Goal: Complete application form

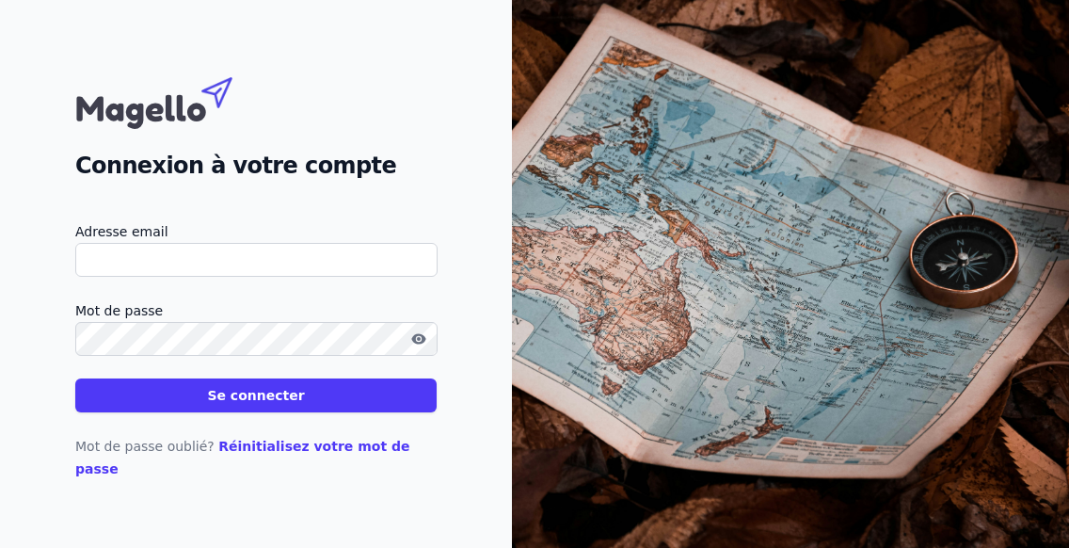
type input "[PERSON_NAME][EMAIL_ADDRESS][DOMAIN_NAME]"
click at [240, 412] on button "Se connecter" at bounding box center [255, 395] width 361 height 34
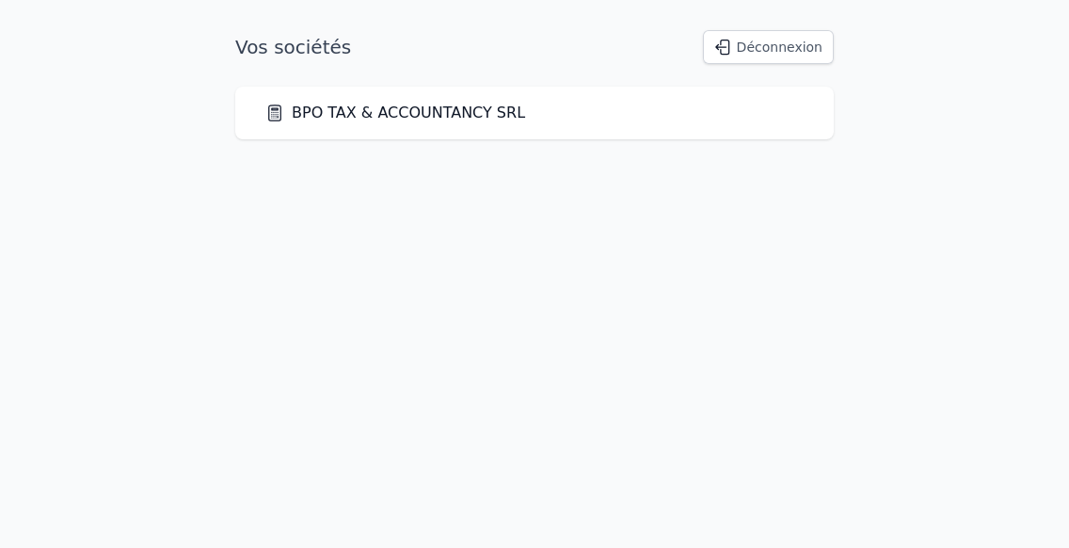
click at [405, 114] on link "BPO TAX & ACCOUNTANCY SRL" at bounding box center [395, 113] width 260 height 23
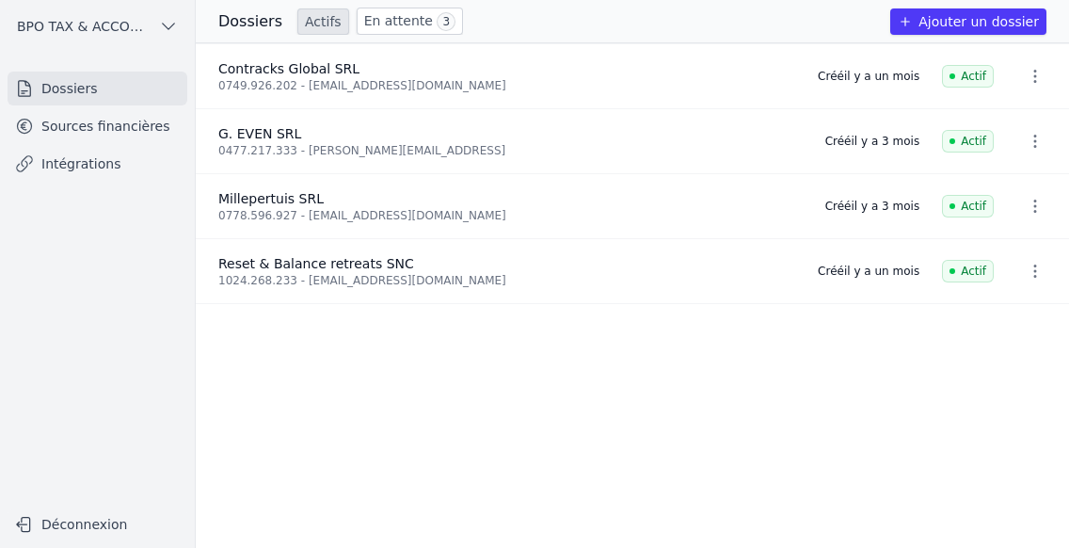
click at [55, 124] on link "Sources financières" at bounding box center [98, 126] width 180 height 34
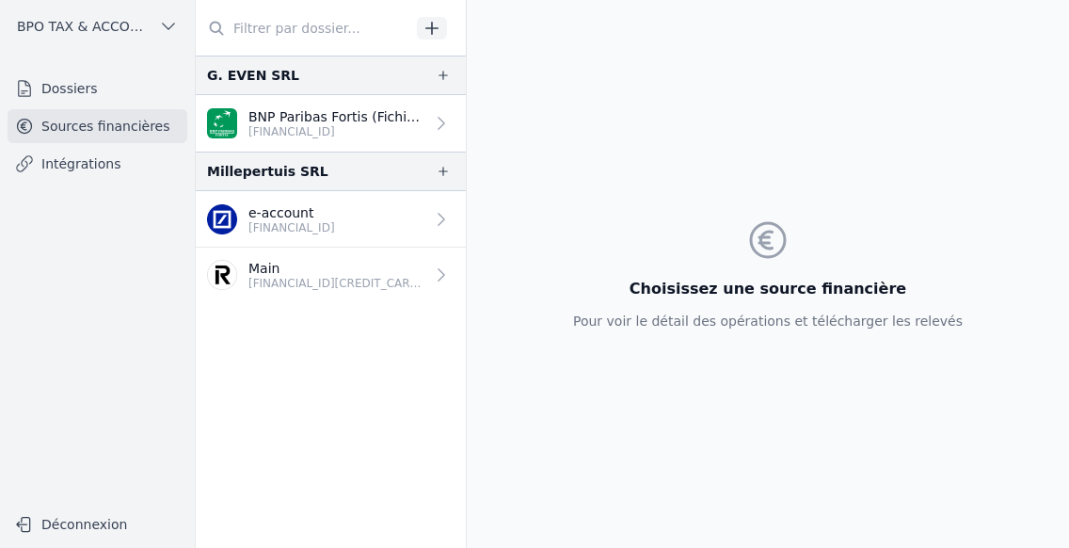
click at [428, 284] on link "Main [FINANCIAL_ID][CREDIT_CARD_NUMBER]" at bounding box center [331, 275] width 270 height 56
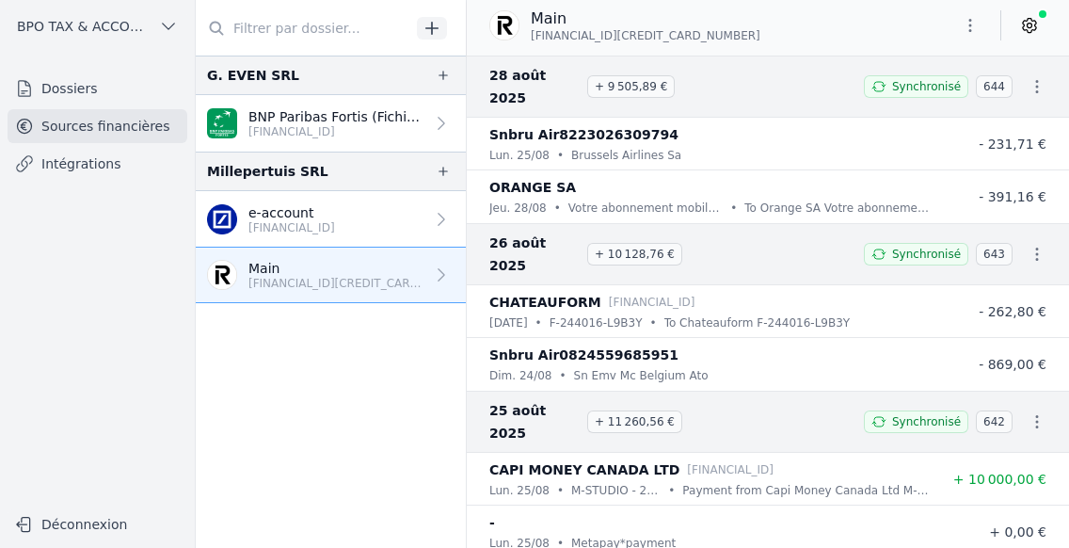
click at [63, 89] on link "Dossiers" at bounding box center [98, 89] width 180 height 34
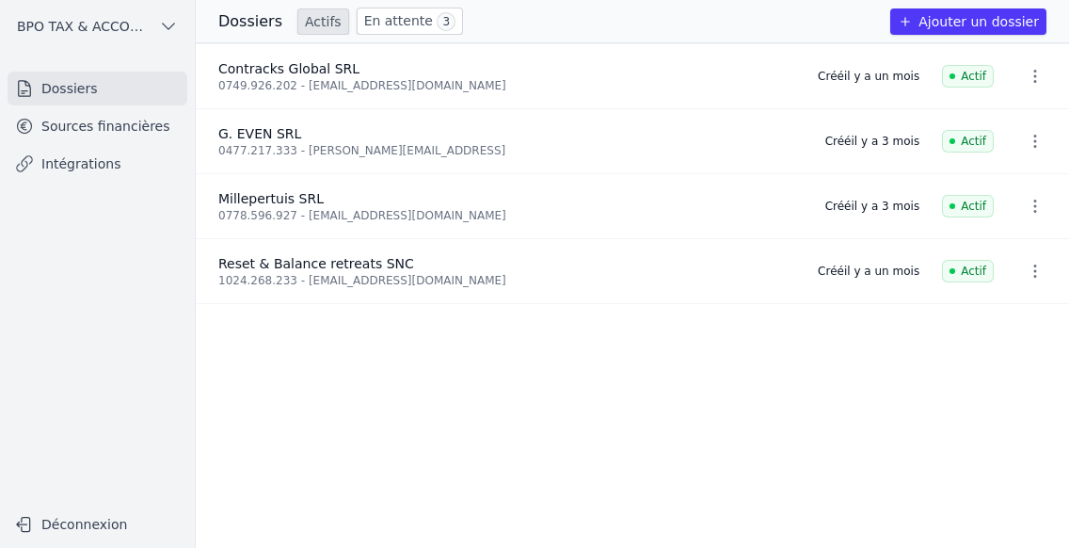
click at [382, 26] on link "En attente 3" at bounding box center [410, 21] width 106 height 27
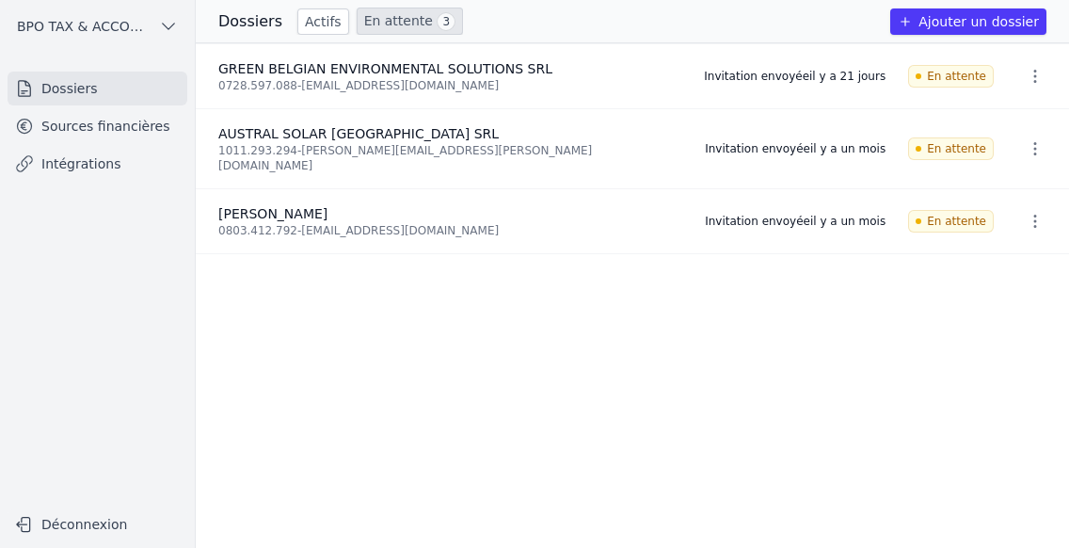
click at [913, 18] on icon "button" at bounding box center [905, 21] width 15 height 15
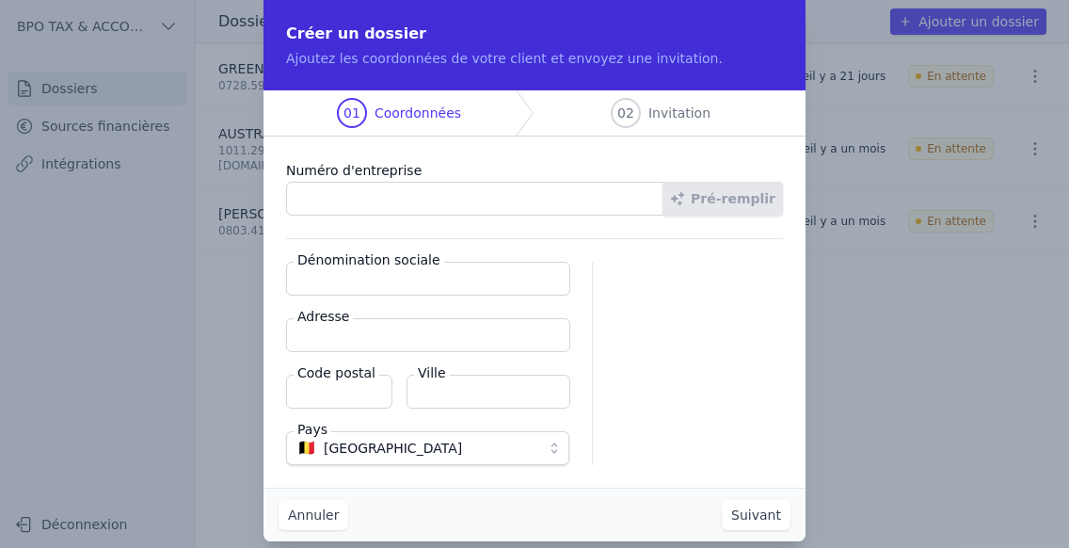
click at [334, 193] on input "Numéro d'entreprise" at bounding box center [474, 199] width 377 height 34
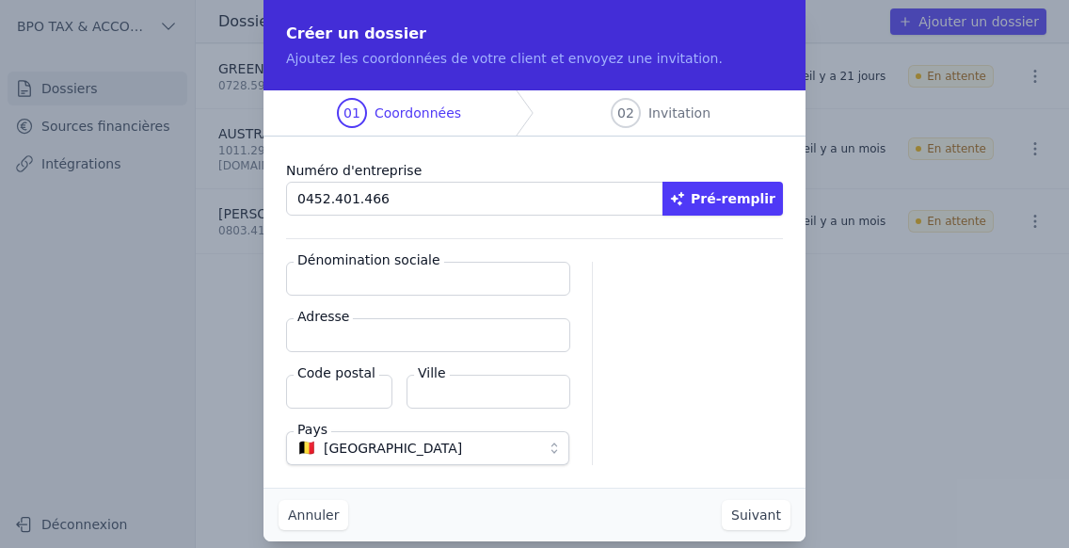
type input "0452.401.466"
click at [713, 191] on button "Pré-remplir" at bounding box center [722, 199] width 120 height 34
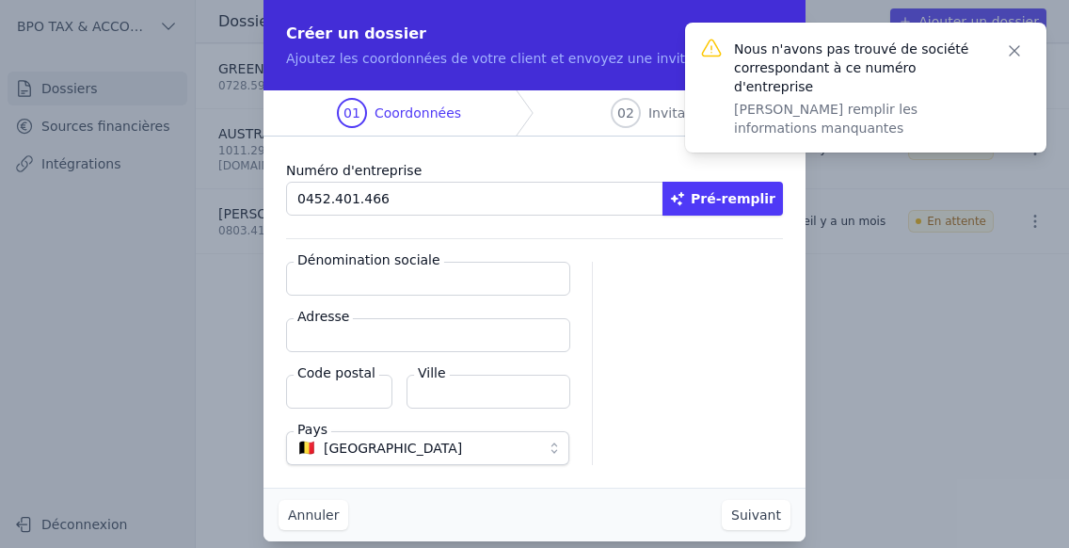
click at [346, 283] on input "Dénomination sociale" at bounding box center [428, 279] width 284 height 34
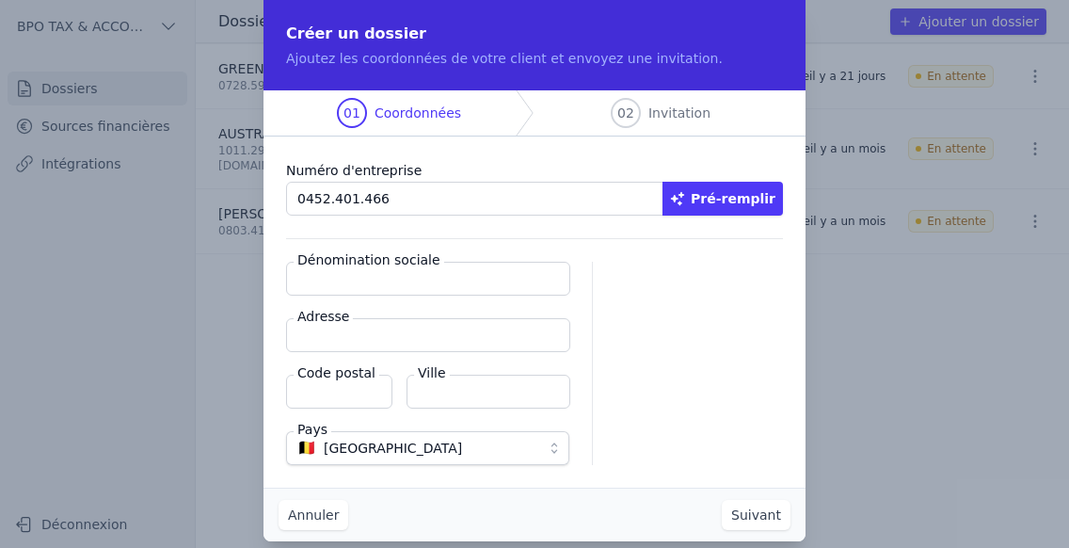
click at [405, 277] on input "Dénomination sociale" at bounding box center [428, 279] width 284 height 34
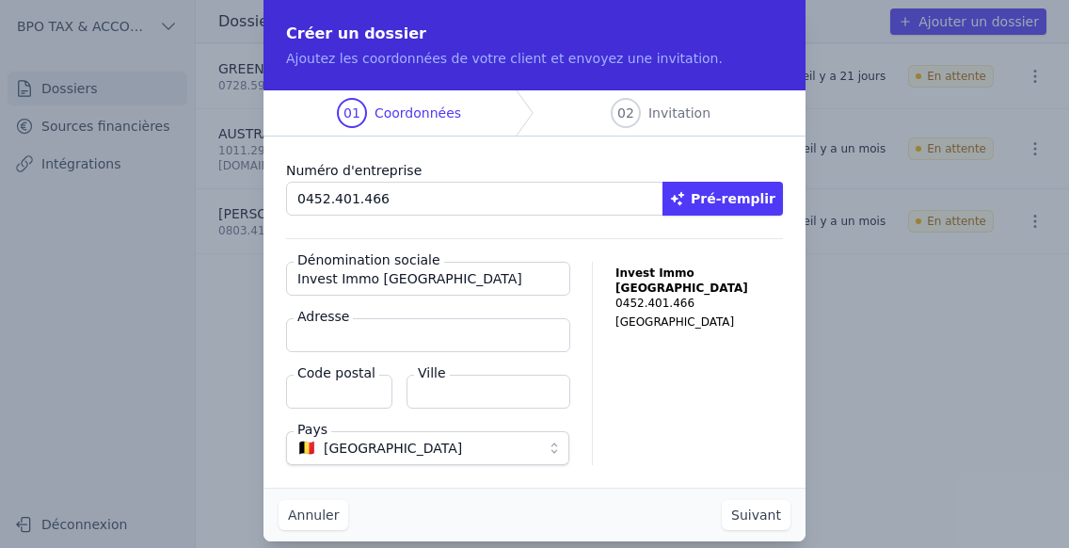
type input "Invest Immo [GEOGRAPHIC_DATA]"
click at [397, 333] on input "Adresse" at bounding box center [428, 335] width 284 height 34
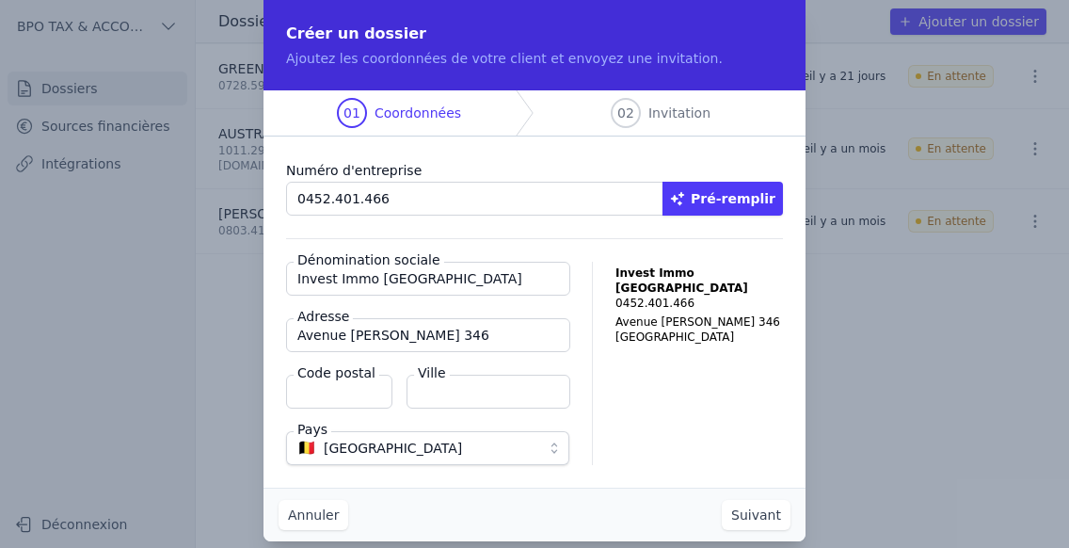
type input "Avenue [PERSON_NAME] 346"
click at [329, 395] on input "Code postal" at bounding box center [339, 392] width 106 height 34
type input "1050"
click at [455, 379] on input "Ville" at bounding box center [488, 392] width 164 height 34
click at [455, 395] on input "Ville" at bounding box center [488, 392] width 164 height 34
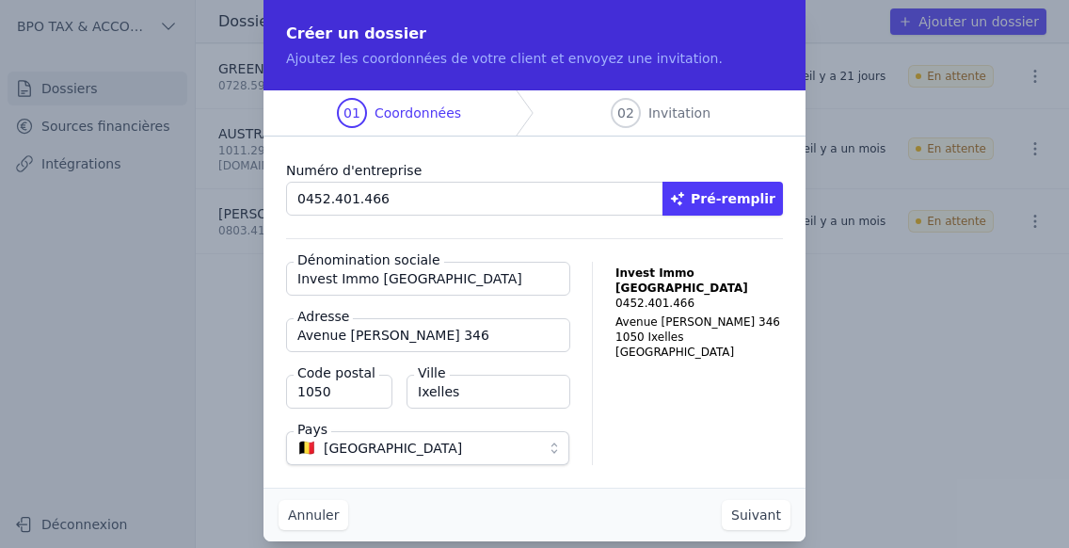
type input "Ixelles"
click at [774, 518] on button "Suivant" at bounding box center [756, 515] width 69 height 30
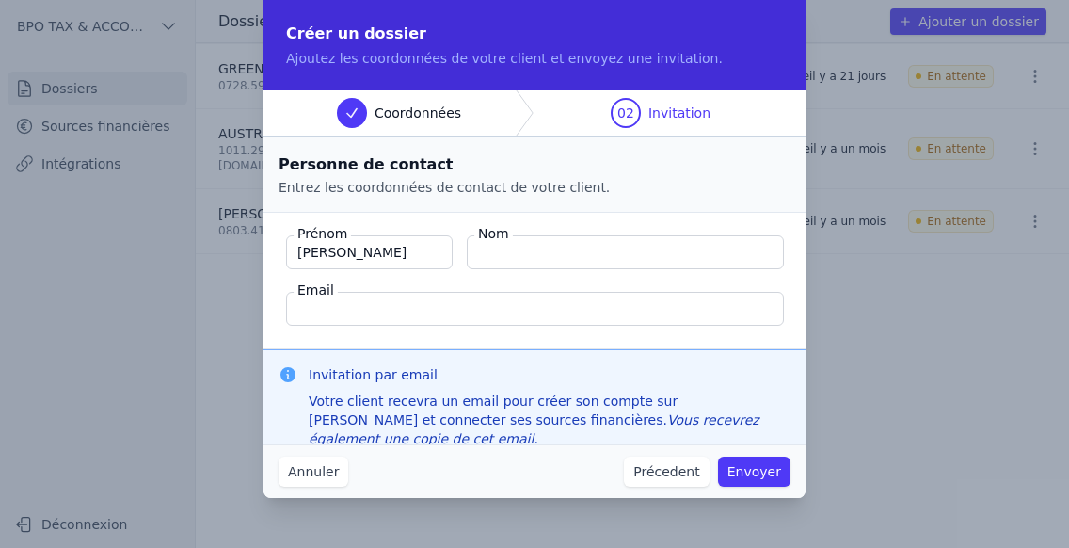
type input "[PERSON_NAME]"
click at [336, 312] on input "Email" at bounding box center [535, 309] width 498 height 34
click at [362, 314] on input "Email" at bounding box center [535, 309] width 498 height 34
paste input "[PERSON_NAME][EMAIL_ADDRESS][PERSON_NAME][DOMAIN_NAME]"
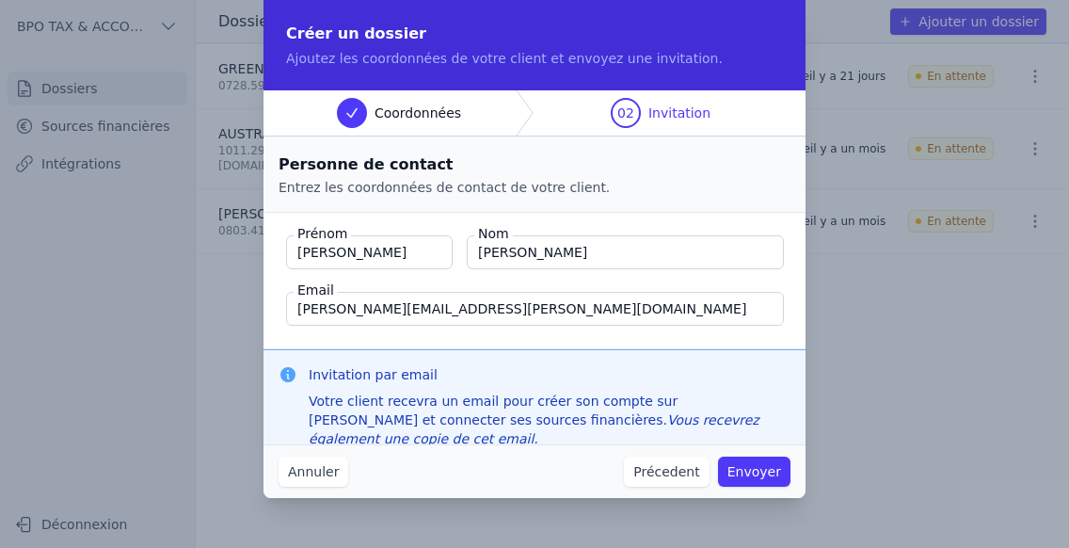
type input "[PERSON_NAME][EMAIL_ADDRESS][PERSON_NAME][DOMAIN_NAME]"
click at [761, 470] on button "Envoyer" at bounding box center [754, 471] width 72 height 30
